Goal: Information Seeking & Learning: Check status

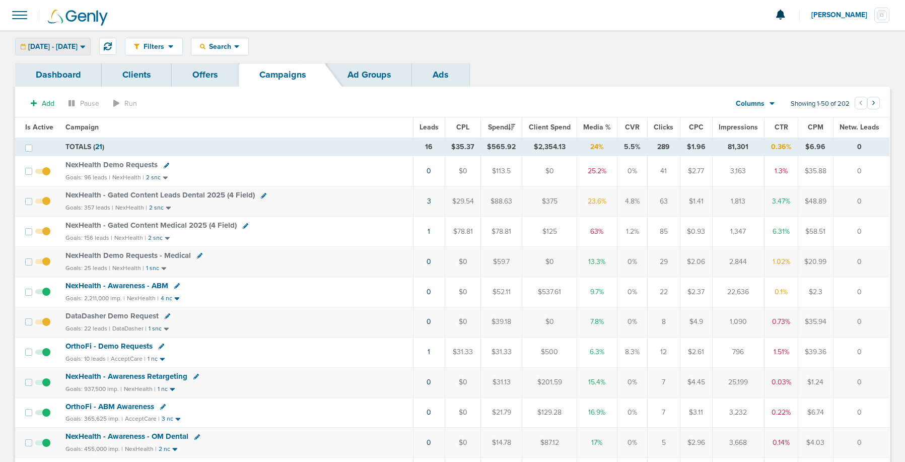
click at [78, 44] on span "[DATE] - [DATE]" at bounding box center [52, 46] width 49 height 7
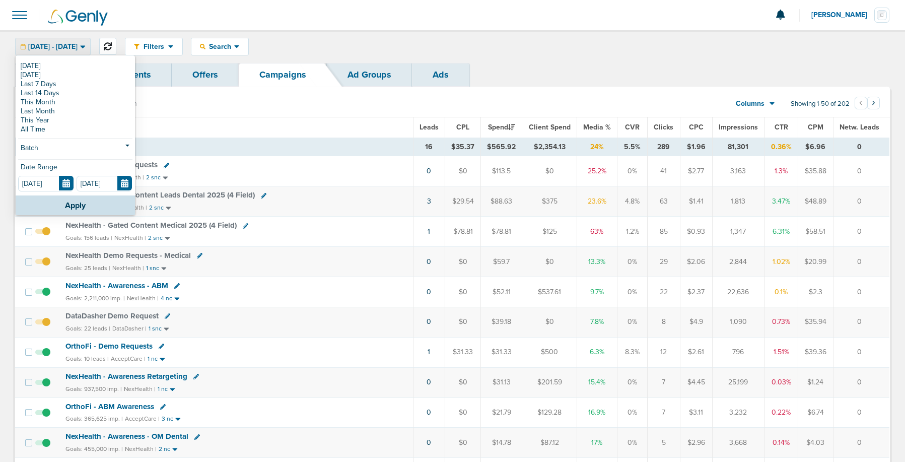
click at [112, 42] on icon at bounding box center [108, 46] width 8 height 8
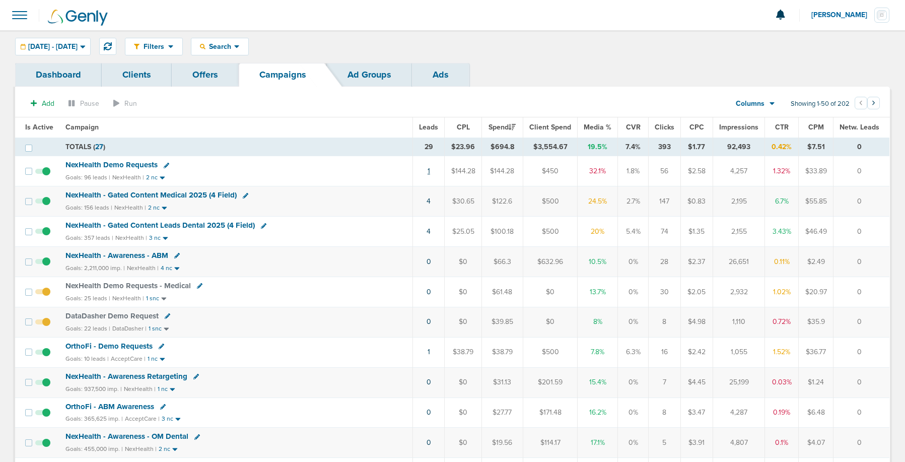
click at [429, 170] on link "1" at bounding box center [428, 171] width 3 height 9
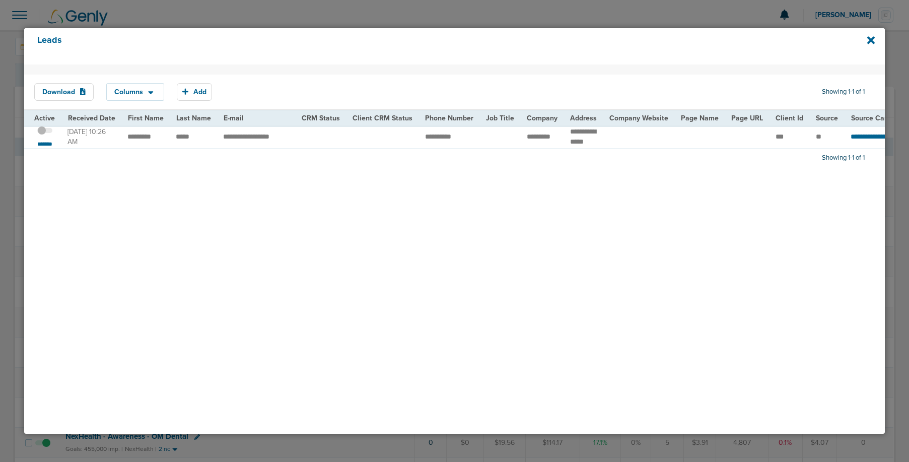
click at [49, 135] on span at bounding box center [44, 135] width 15 height 0
click at [45, 132] on input "checkbox" at bounding box center [45, 132] width 0 height 0
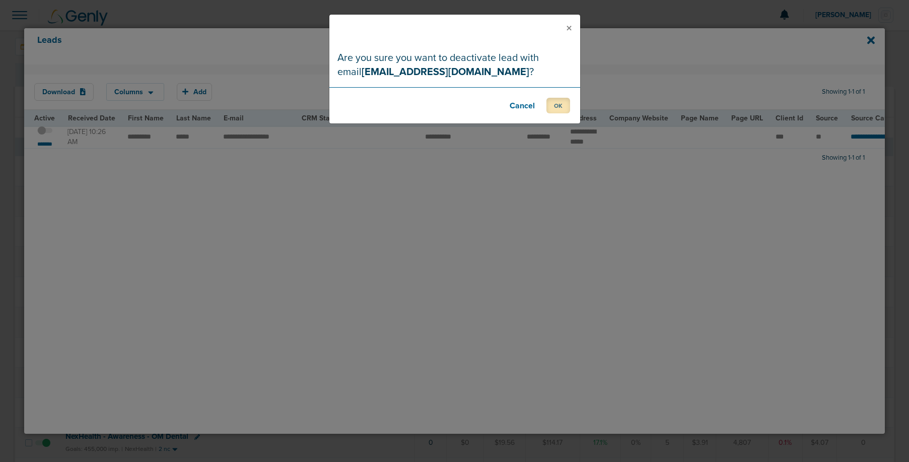
click at [556, 106] on button "OK" at bounding box center [558, 106] width 24 height 16
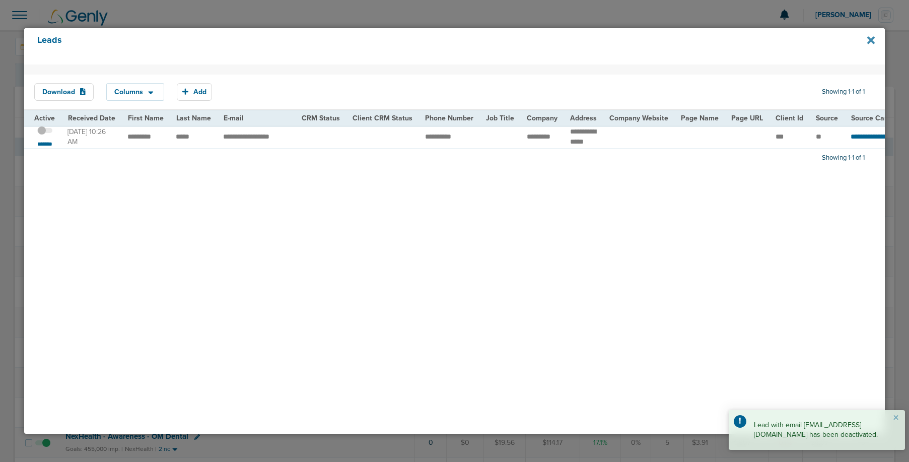
click at [869, 42] on icon at bounding box center [871, 40] width 8 height 8
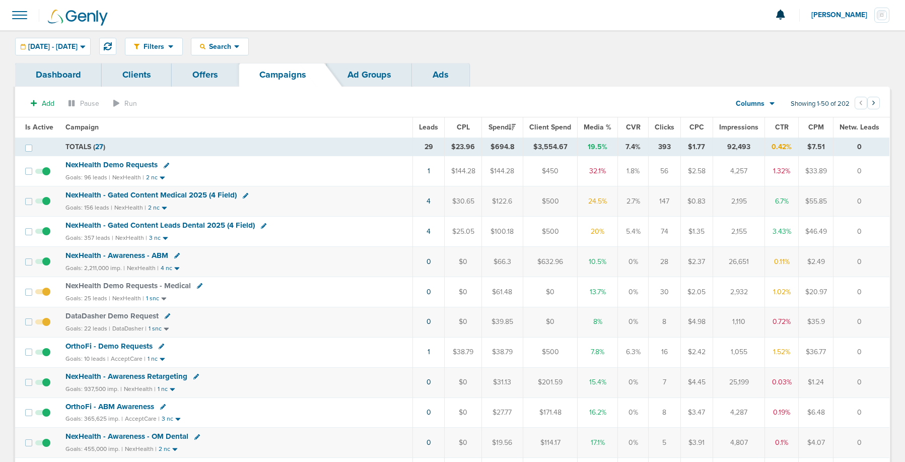
click at [141, 162] on span "NexHealth Demo Requests" at bounding box center [111, 164] width 92 height 9
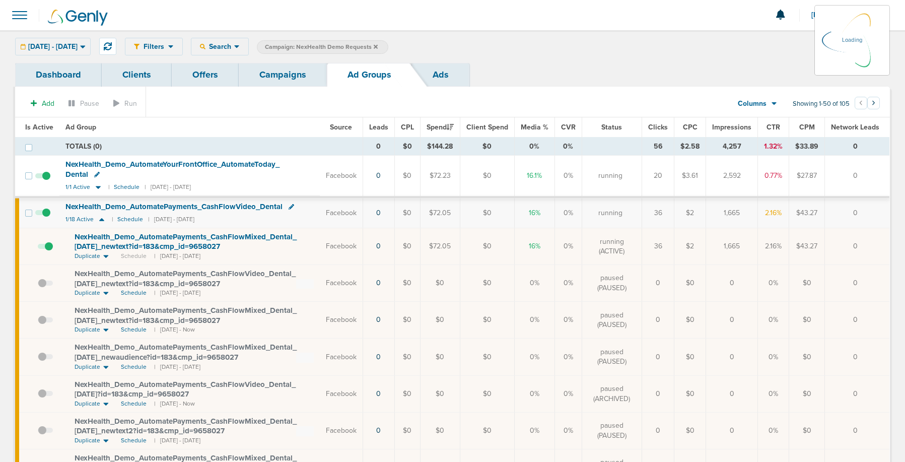
click at [283, 77] on link "Campaigns" at bounding box center [283, 75] width 88 height 24
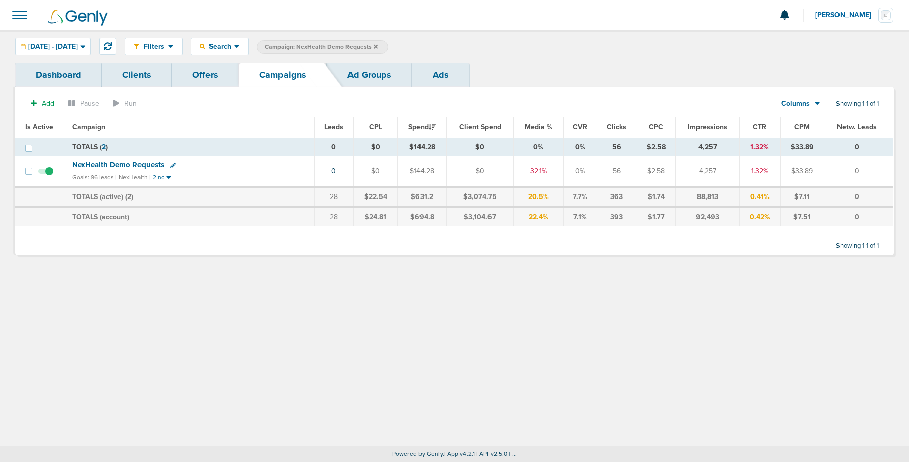
click at [378, 45] on icon at bounding box center [376, 47] width 4 height 6
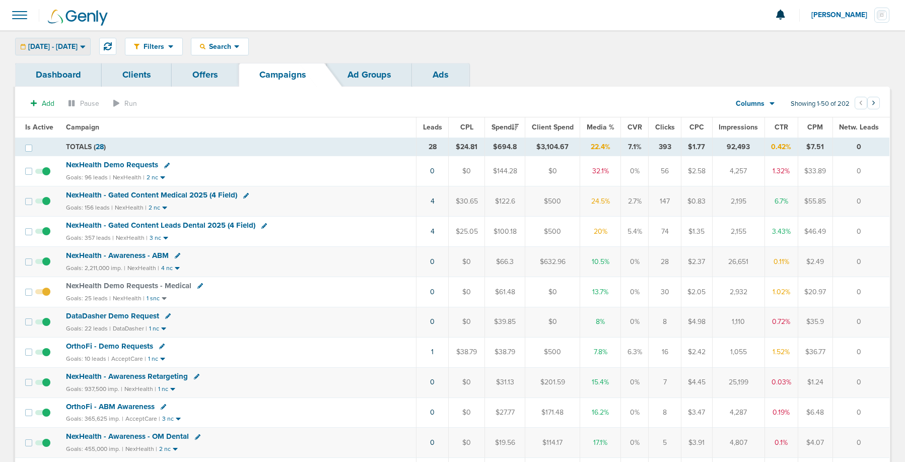
click at [90, 51] on div "[DATE] - [DATE]" at bounding box center [53, 46] width 74 height 17
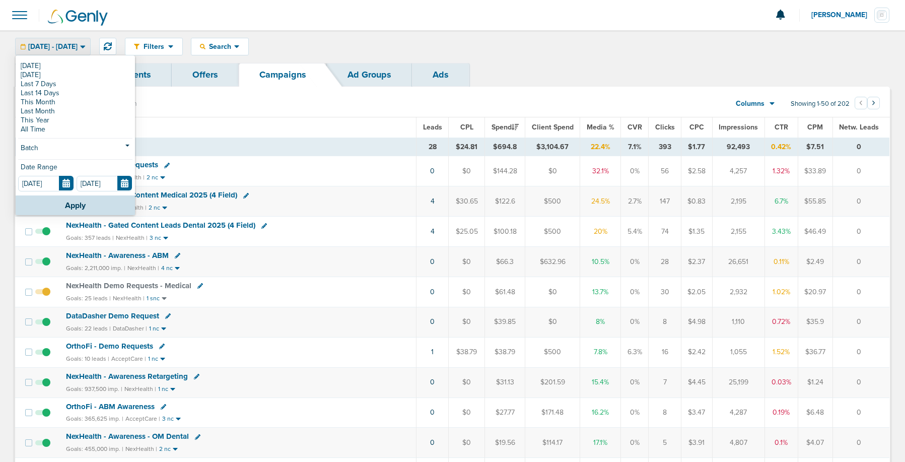
click at [78, 46] on span "[DATE] - [DATE]" at bounding box center [52, 46] width 49 height 7
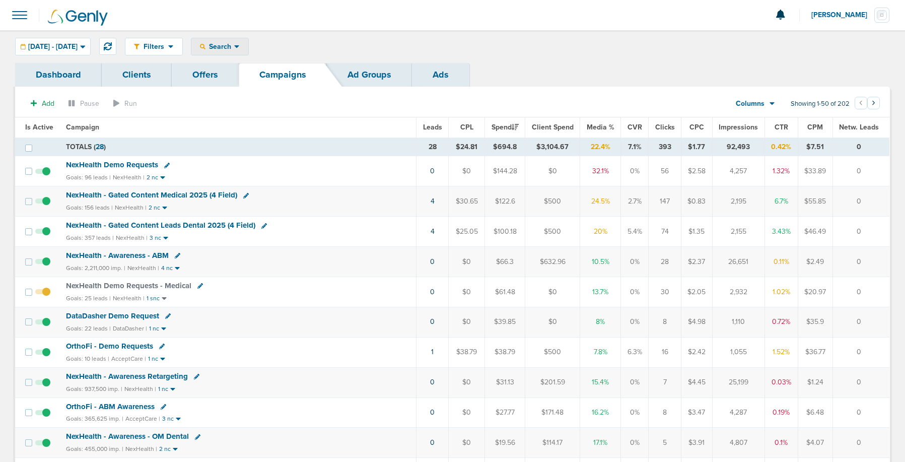
drag, startPoint x: 265, startPoint y: 48, endPoint x: 261, endPoint y: 68, distance: 20.4
click at [234, 49] on span "Search" at bounding box center [219, 46] width 29 height 9
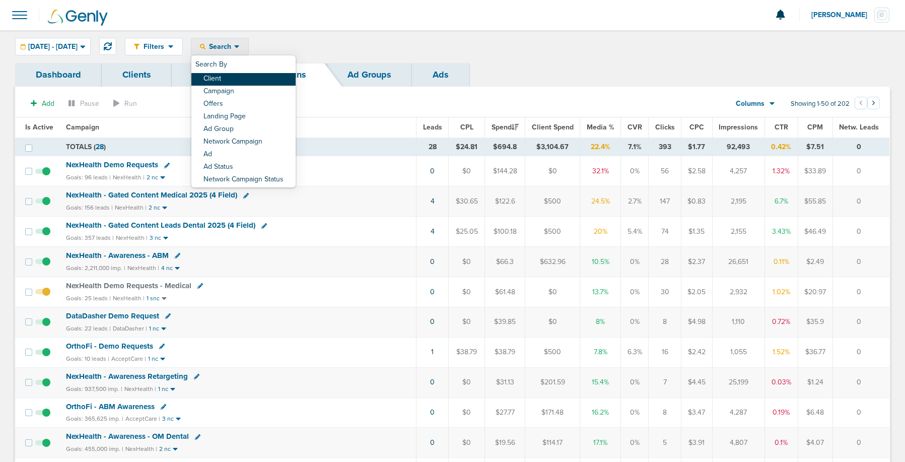
click at [261, 78] on link "Client" at bounding box center [243, 79] width 104 height 13
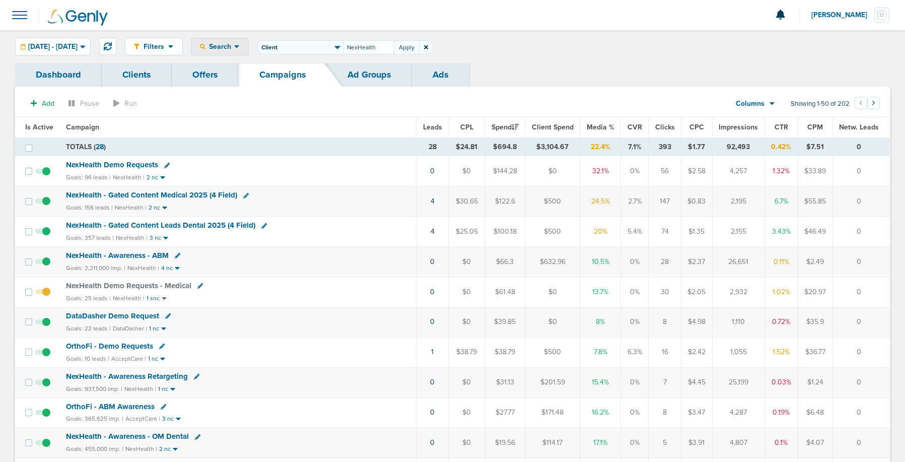
type input "NexHealth"
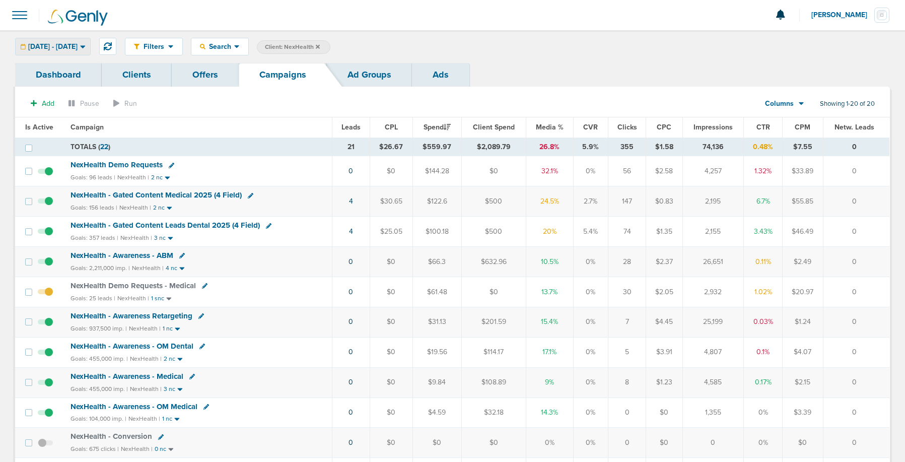
click at [46, 45] on span "[DATE] - [DATE]" at bounding box center [52, 46] width 49 height 7
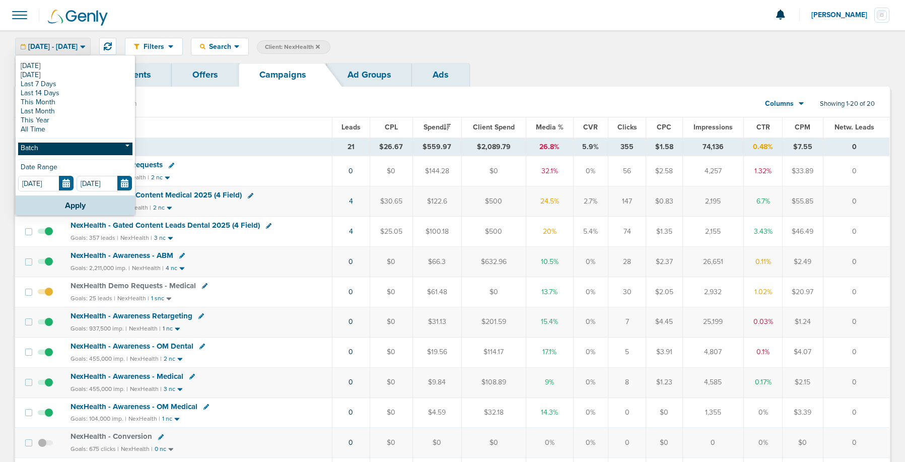
click at [54, 144] on link "Batch" at bounding box center [75, 148] width 114 height 13
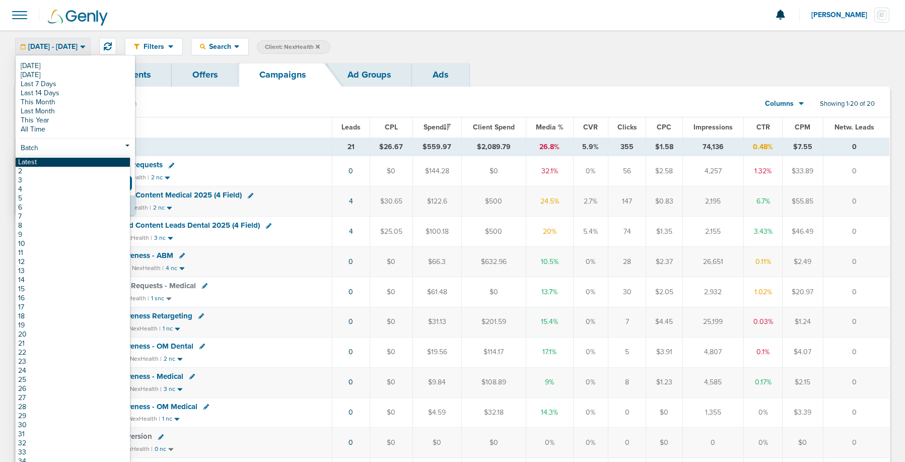
click at [50, 160] on link "Latest" at bounding box center [73, 162] width 114 height 9
